Goal: Book appointment/travel/reservation

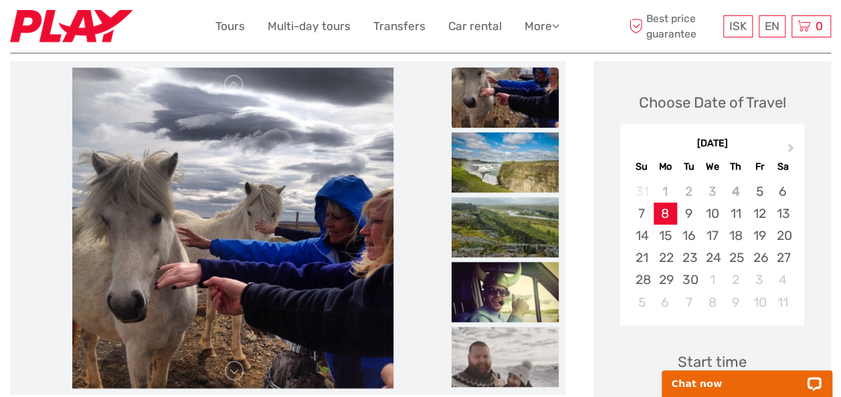
scroll to position [134, 0]
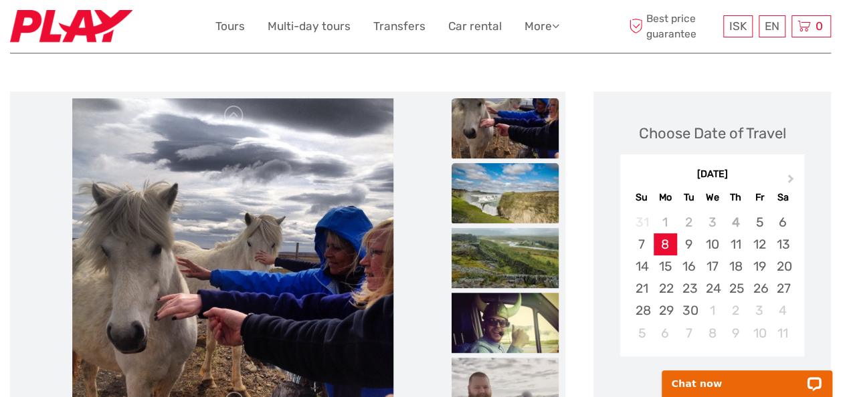
click at [526, 183] on img at bounding box center [505, 193] width 107 height 60
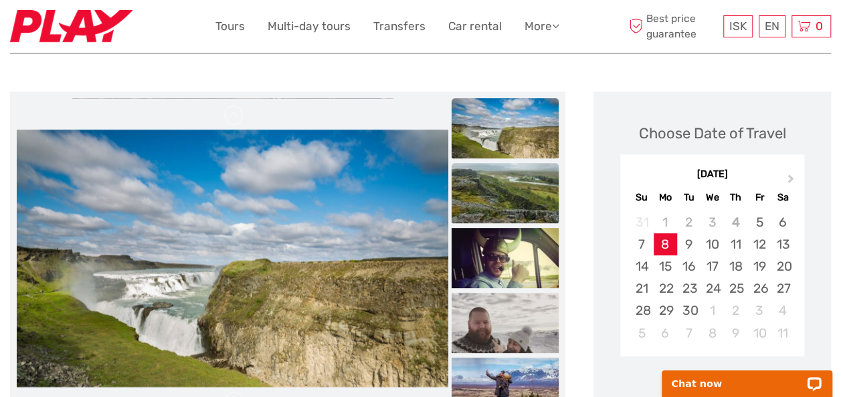
click at [521, 202] on img at bounding box center [505, 193] width 107 height 60
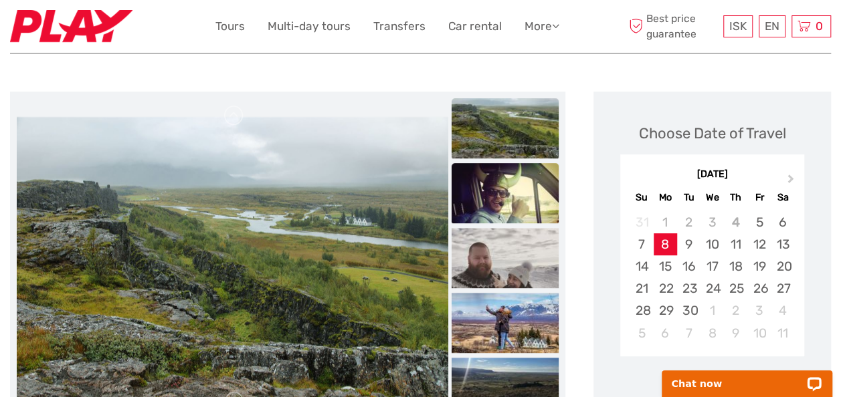
click at [517, 222] on img at bounding box center [505, 193] width 107 height 60
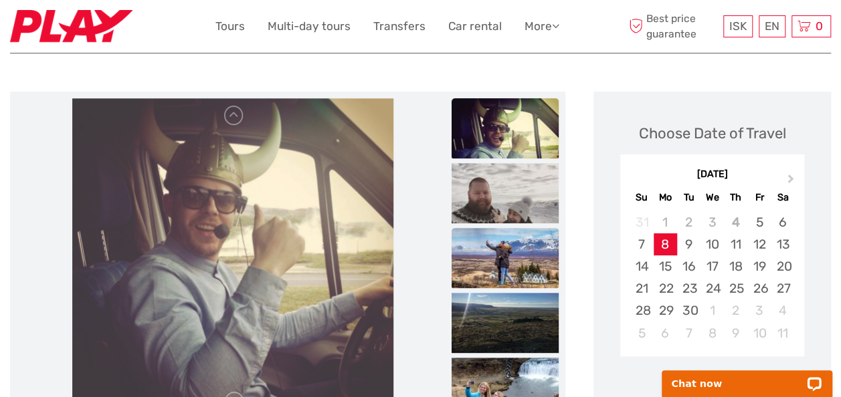
click at [507, 252] on img at bounding box center [505, 258] width 107 height 60
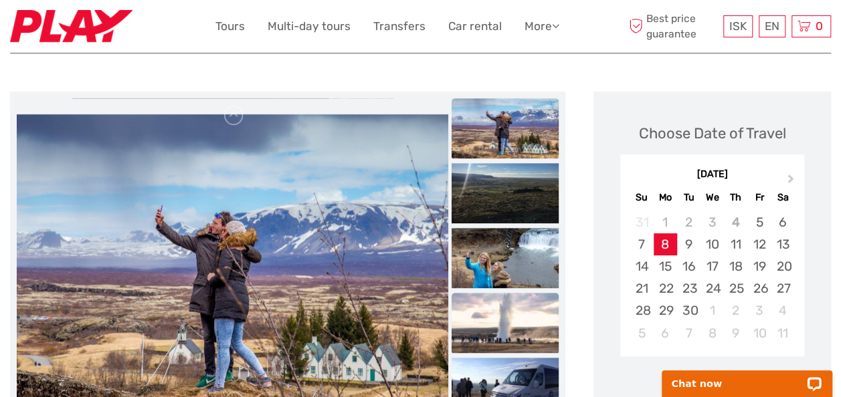
click at [512, 312] on img at bounding box center [505, 323] width 107 height 60
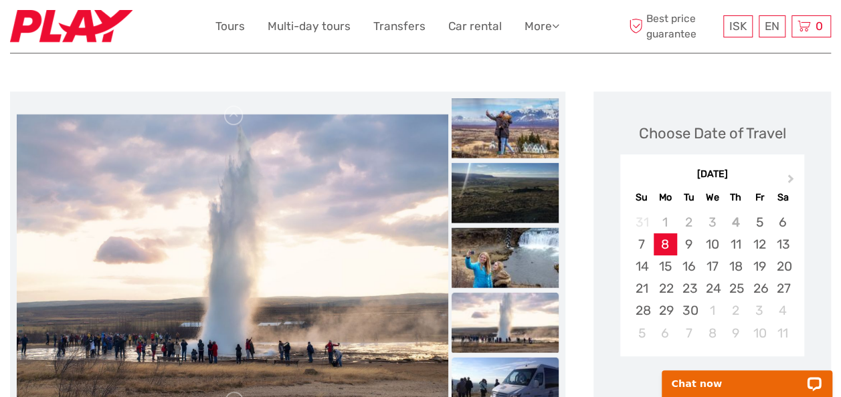
click at [491, 381] on img at bounding box center [505, 387] width 107 height 60
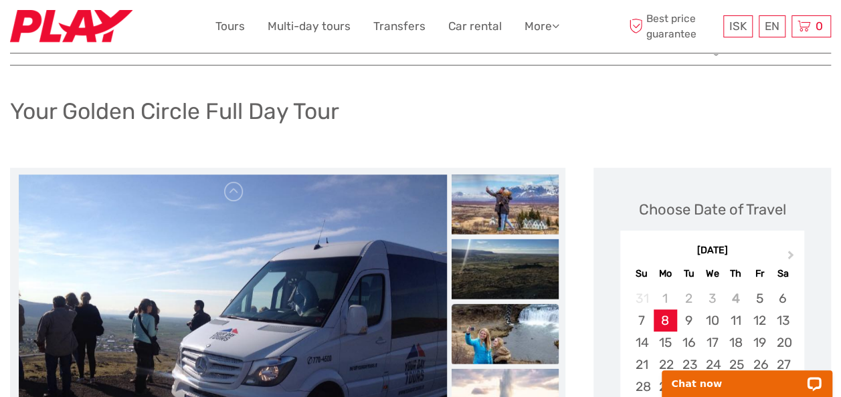
scroll to position [0, 0]
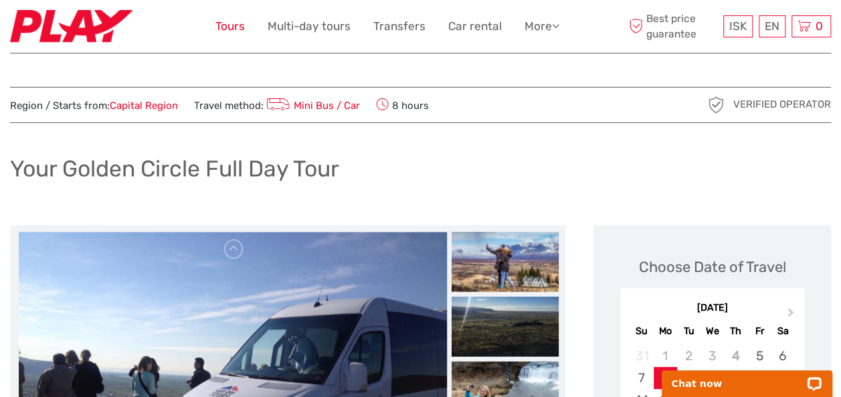
click at [233, 24] on link "Tours" at bounding box center [229, 26] width 29 height 19
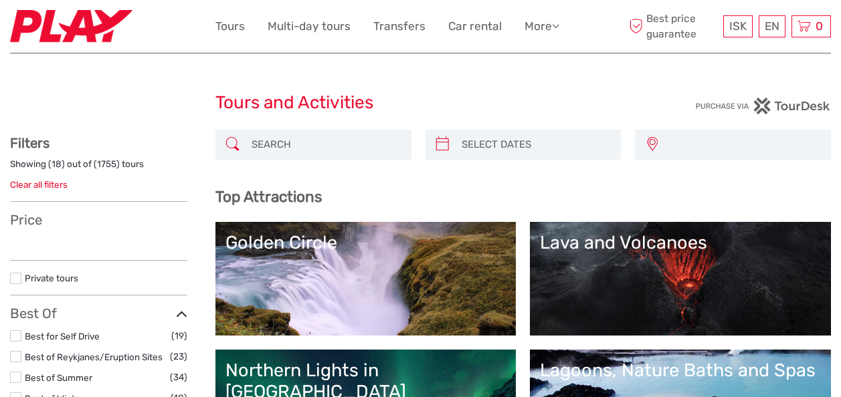
select select
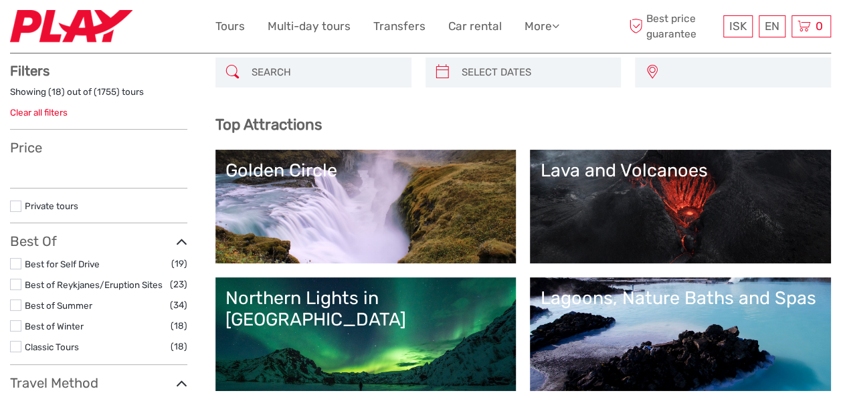
select select
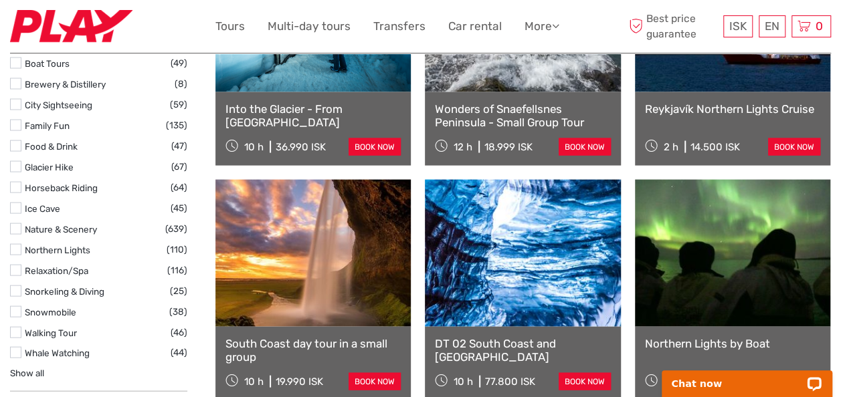
scroll to position [1338, 0]
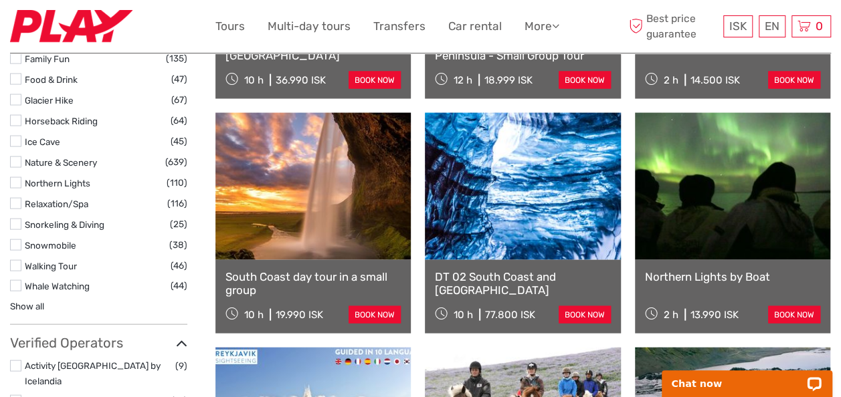
click at [14, 260] on label at bounding box center [15, 265] width 11 height 11
click at [0, 0] on input "checkbox" at bounding box center [0, 0] width 0 height 0
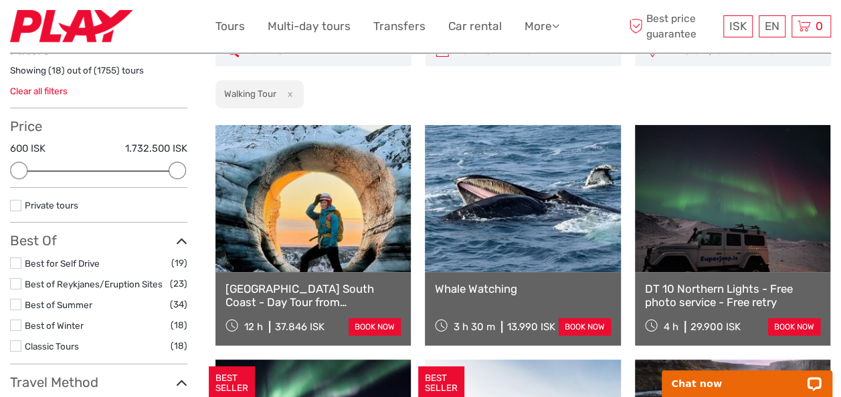
scroll to position [76, 0]
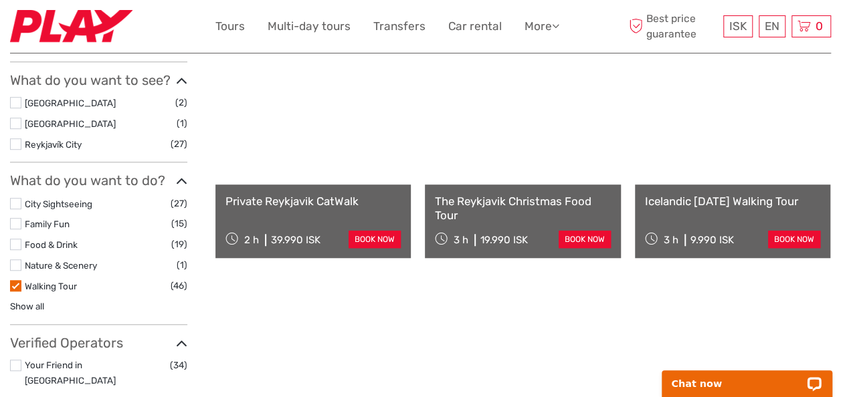
scroll to position [410, 0]
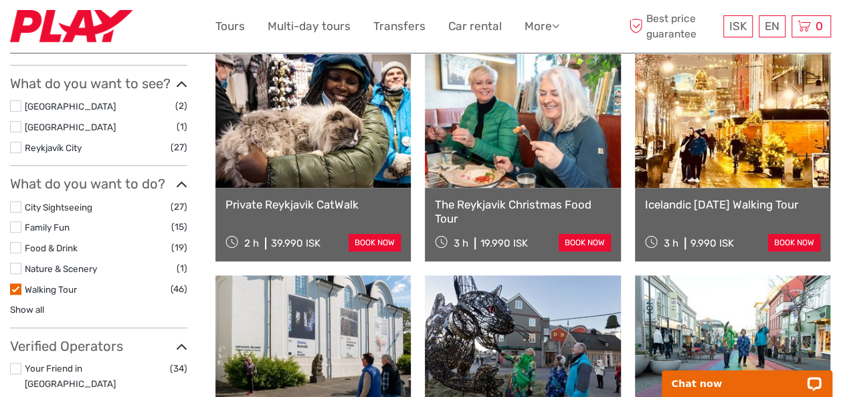
click at [17, 264] on label at bounding box center [15, 268] width 11 height 11
click at [0, 0] on input "checkbox" at bounding box center [0, 0] width 0 height 0
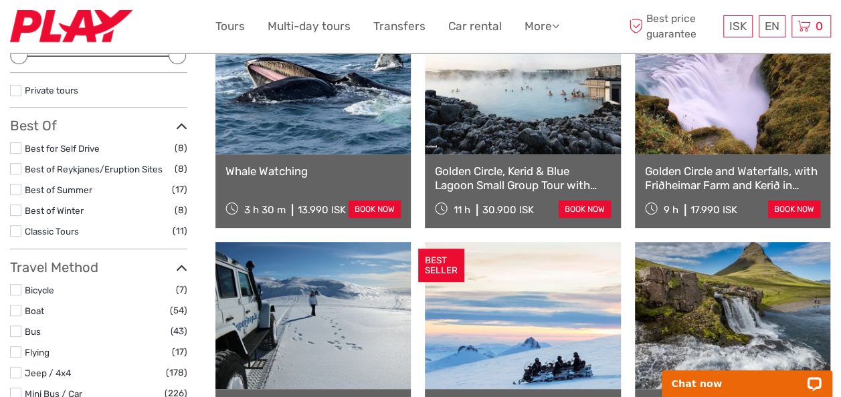
scroll to position [209, 0]
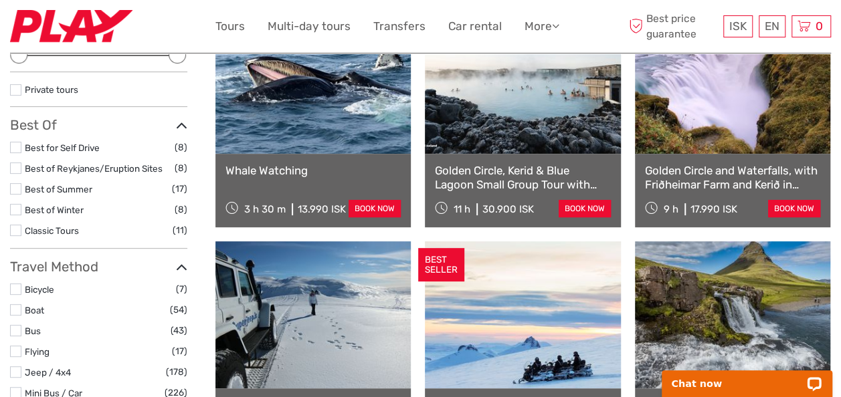
click at [731, 159] on div "Golden Circle and Waterfalls, with Friðheimar Farm and Kerið in small group 9 h…" at bounding box center [732, 191] width 195 height 74
click at [721, 178] on link "Golden Circle and Waterfalls, with Friðheimar Farm and Kerið in small group" at bounding box center [732, 177] width 175 height 27
